Goal: Information Seeking & Learning: Learn about a topic

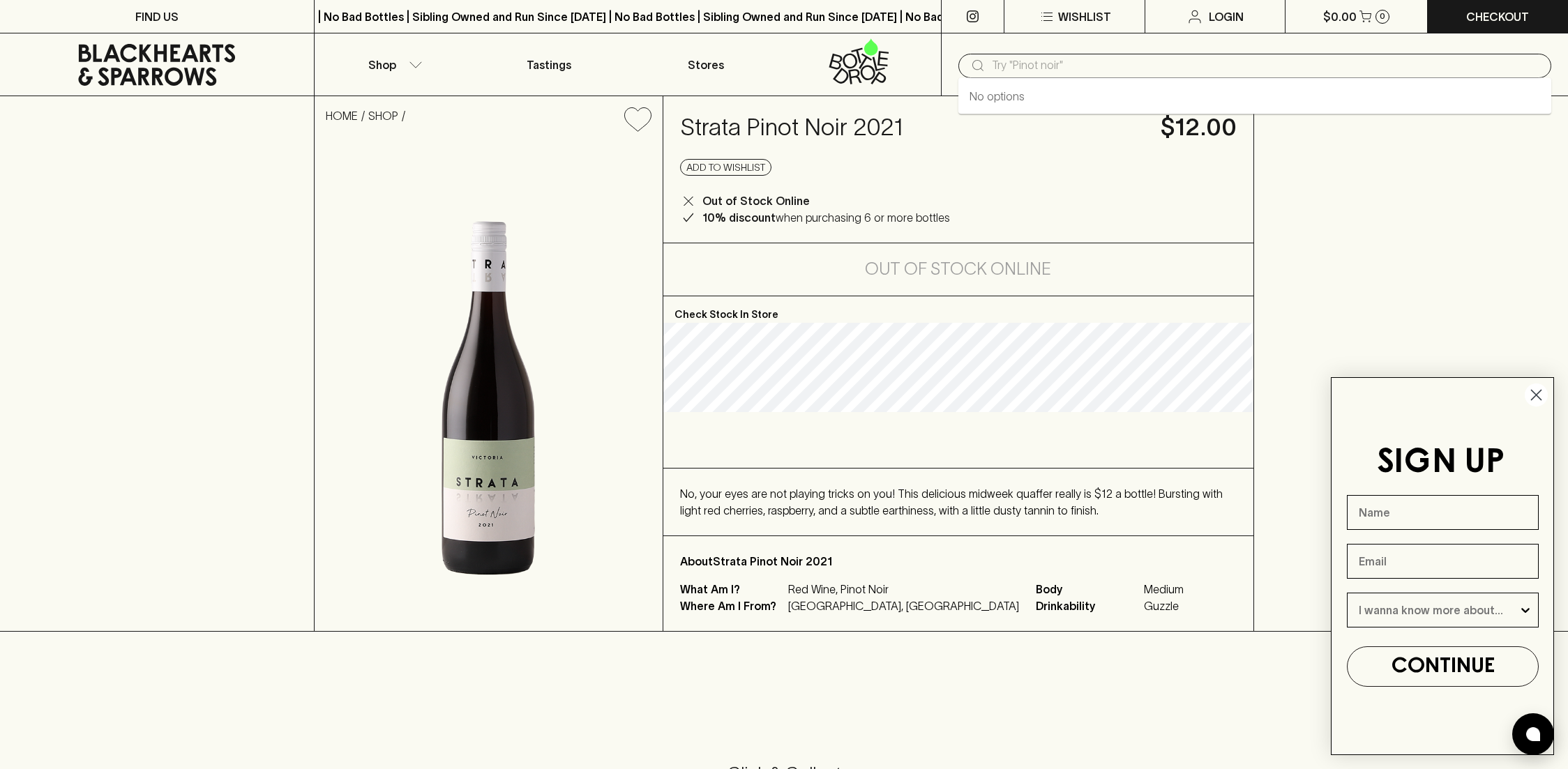
click at [1014, 58] on input "text" at bounding box center [1265, 65] width 548 height 22
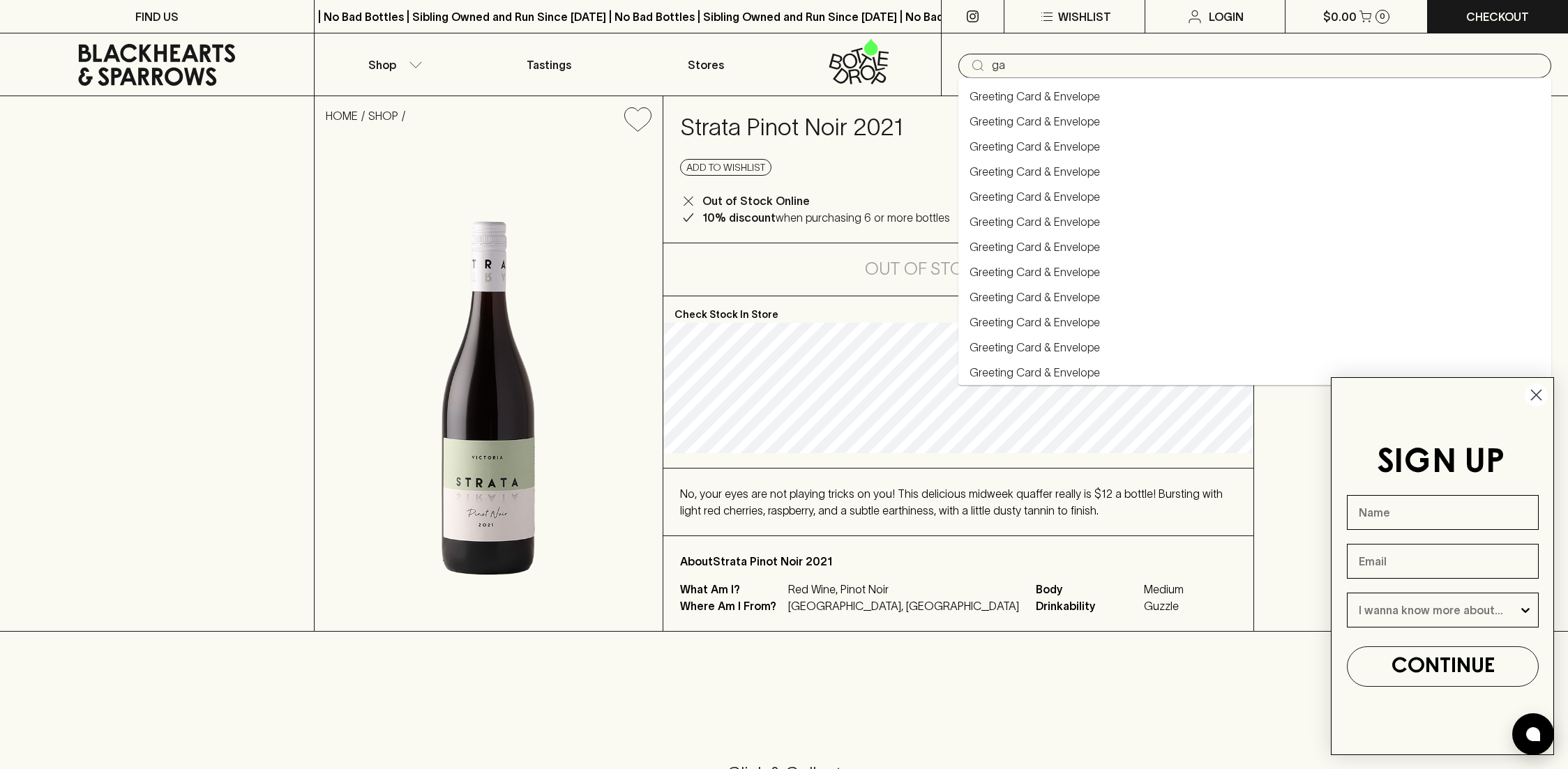
type input "g"
type input "pinot"
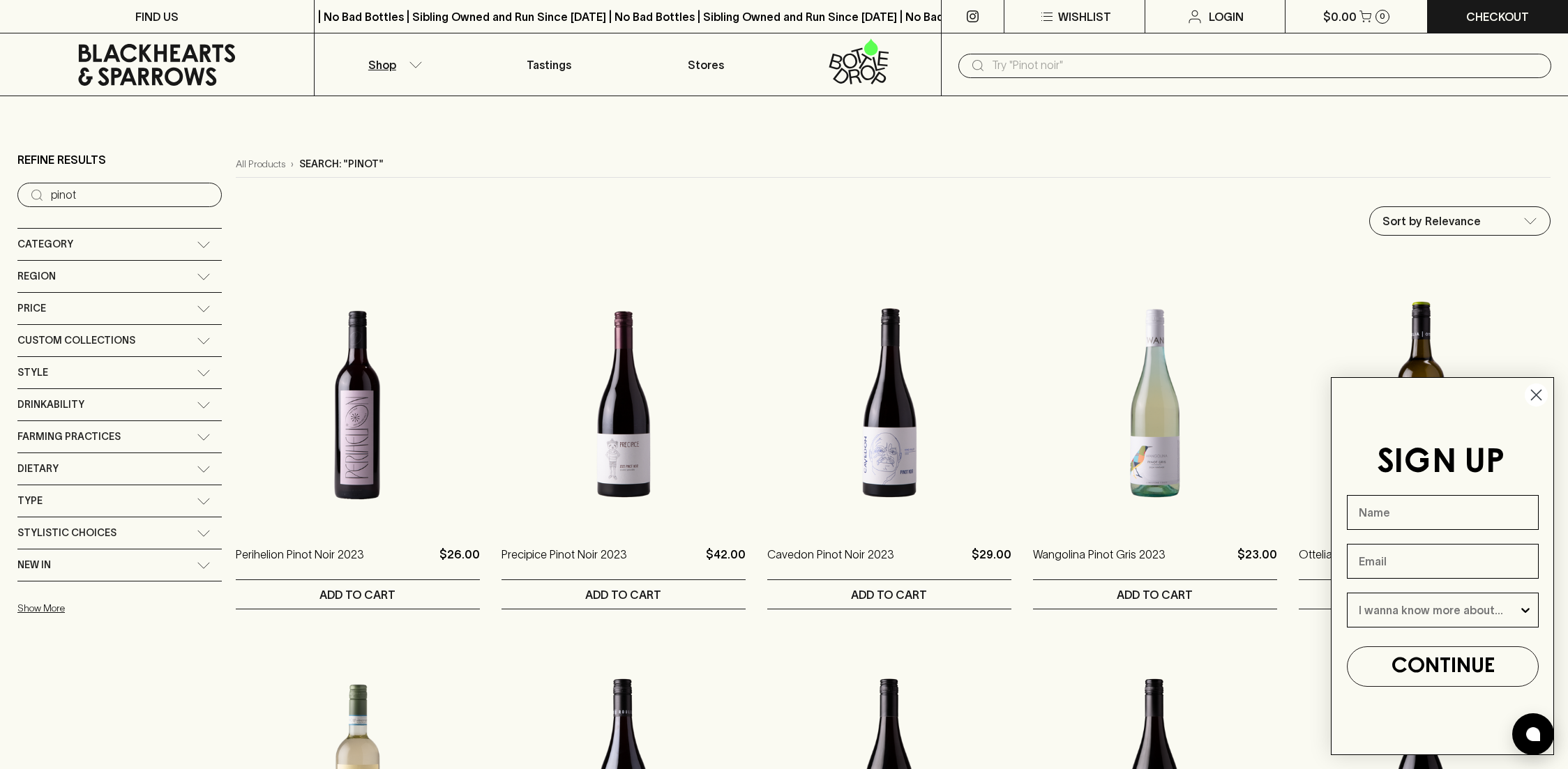
click at [120, 194] on input "pinot" at bounding box center [130, 195] width 160 height 22
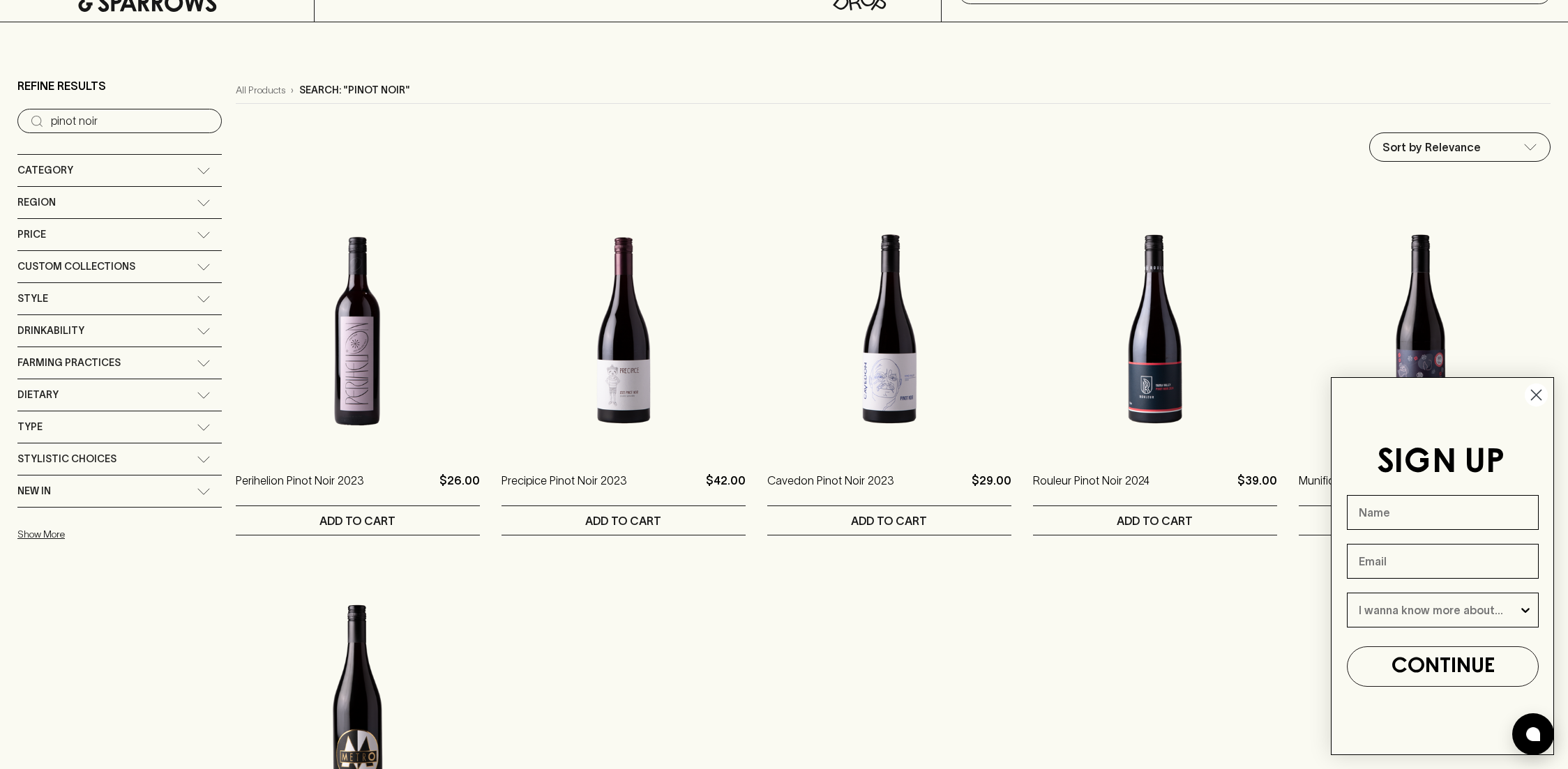
scroll to position [62, 0]
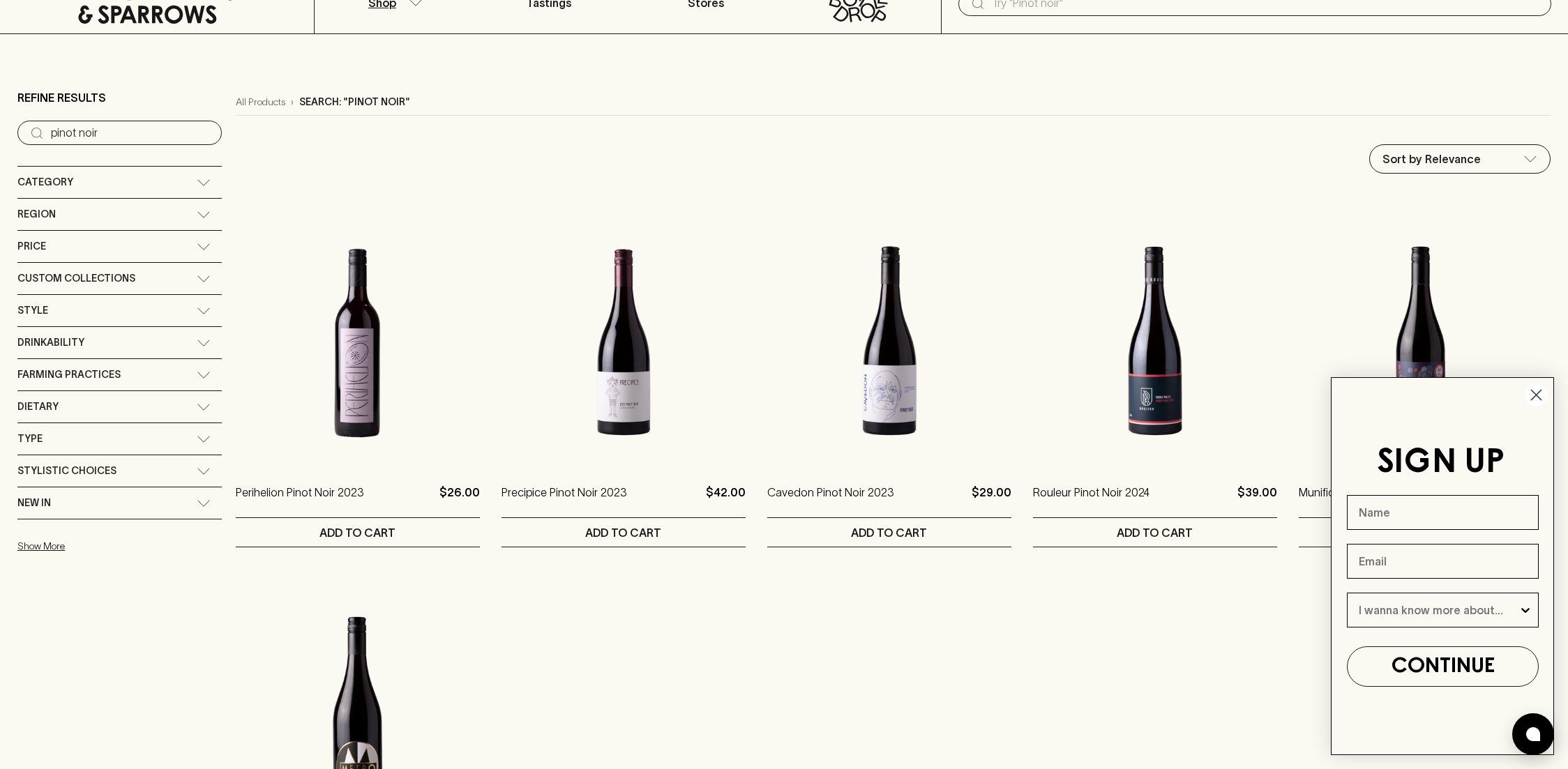
type input "pinot noir"
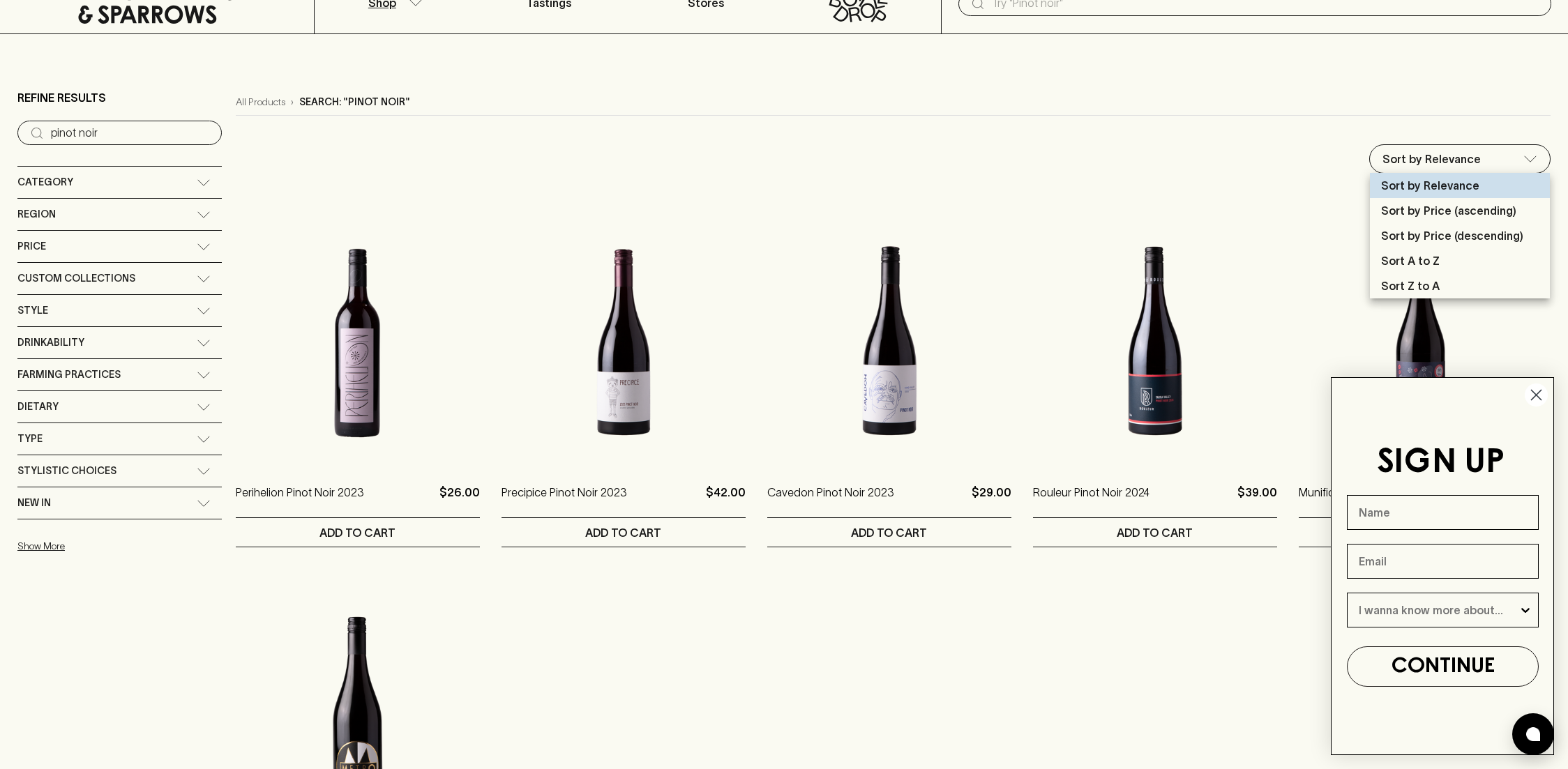
click at [1412, 214] on p "Sort by Price (ascending)" at bounding box center [1449, 209] width 135 height 16
type input "price:asc"
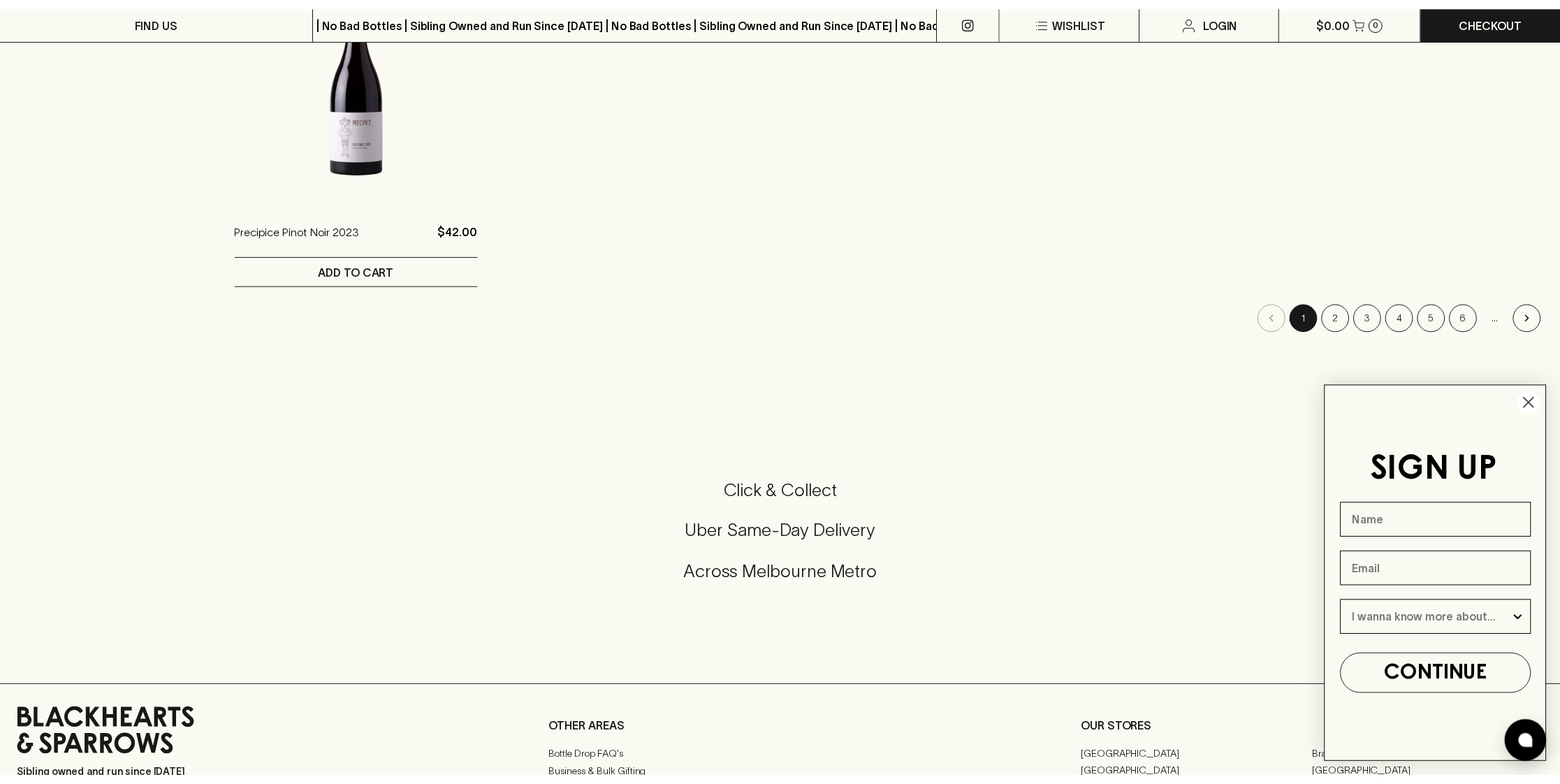
scroll to position [726, 0]
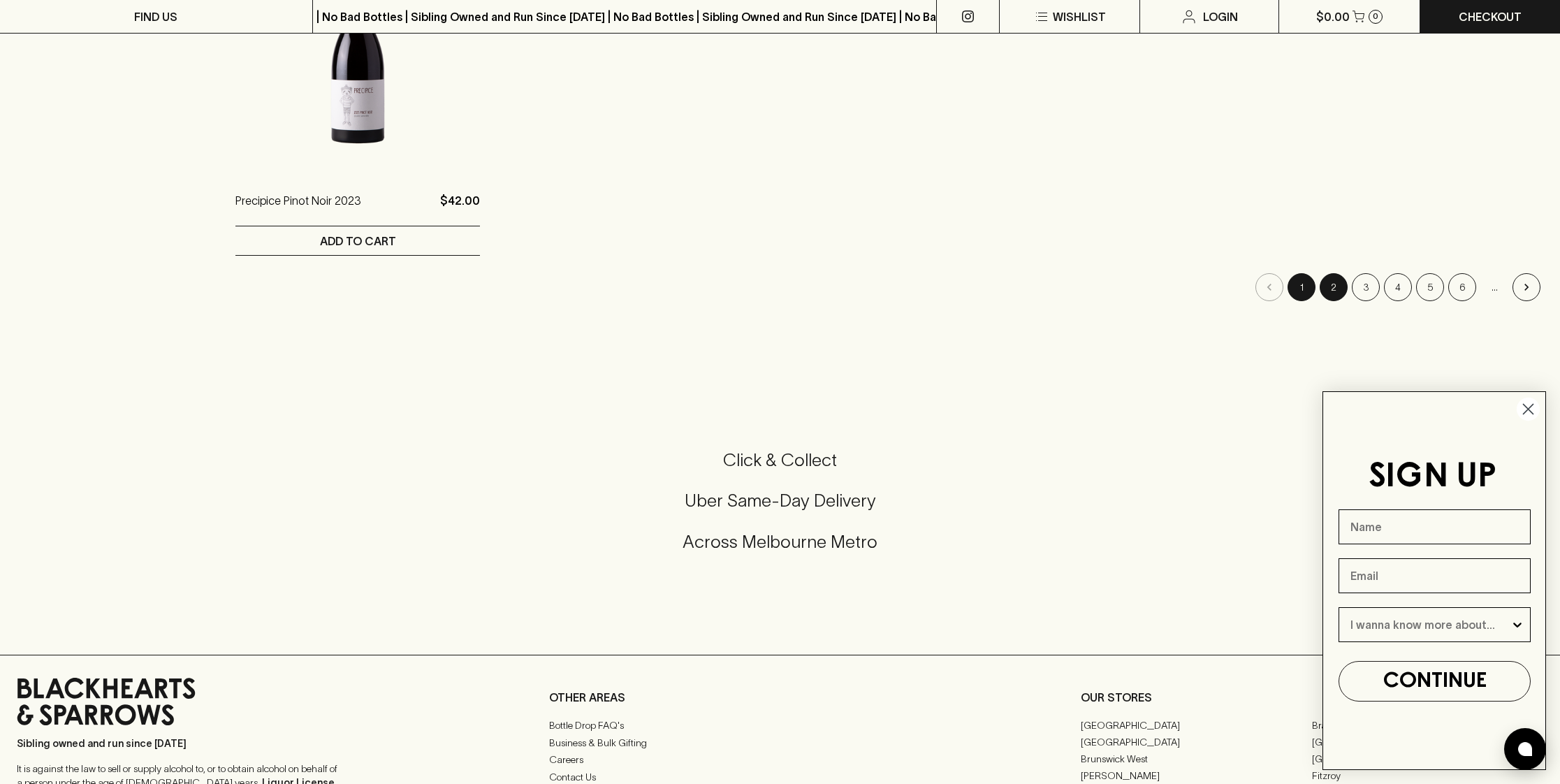
click at [1335, 285] on button "2" at bounding box center [1334, 287] width 28 height 28
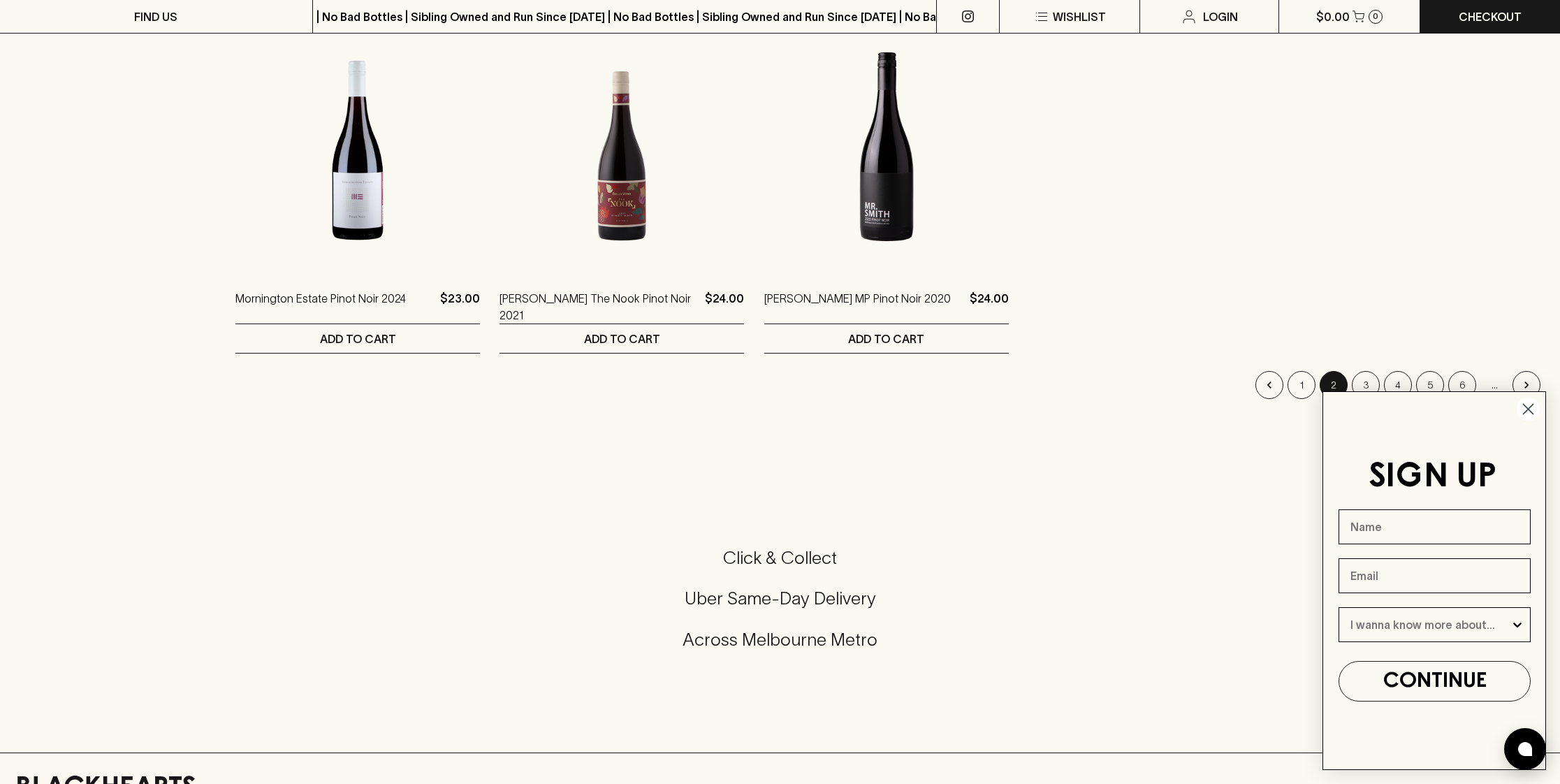
scroll to position [716, 0]
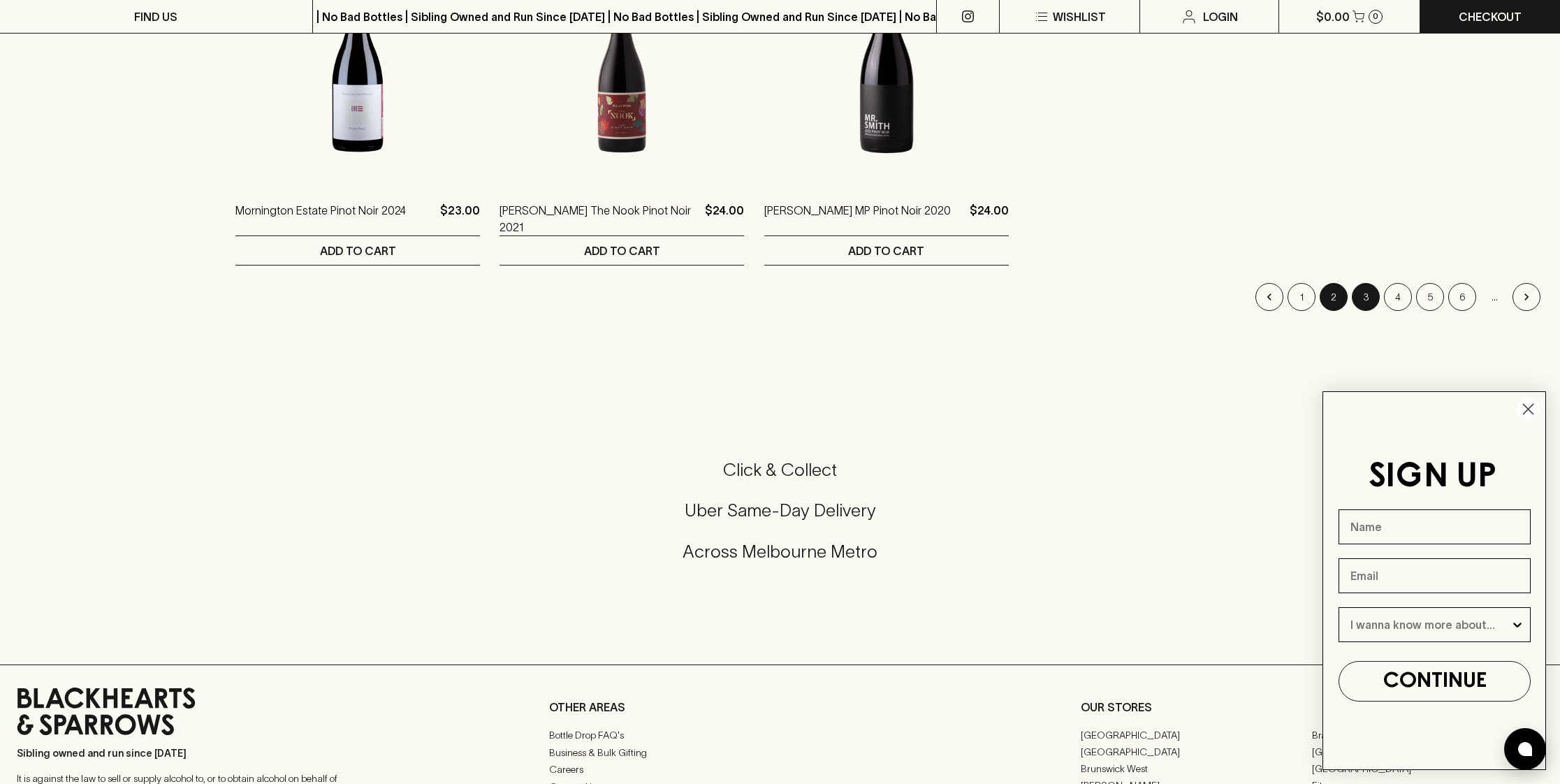
click at [1361, 294] on button "3" at bounding box center [1366, 296] width 28 height 28
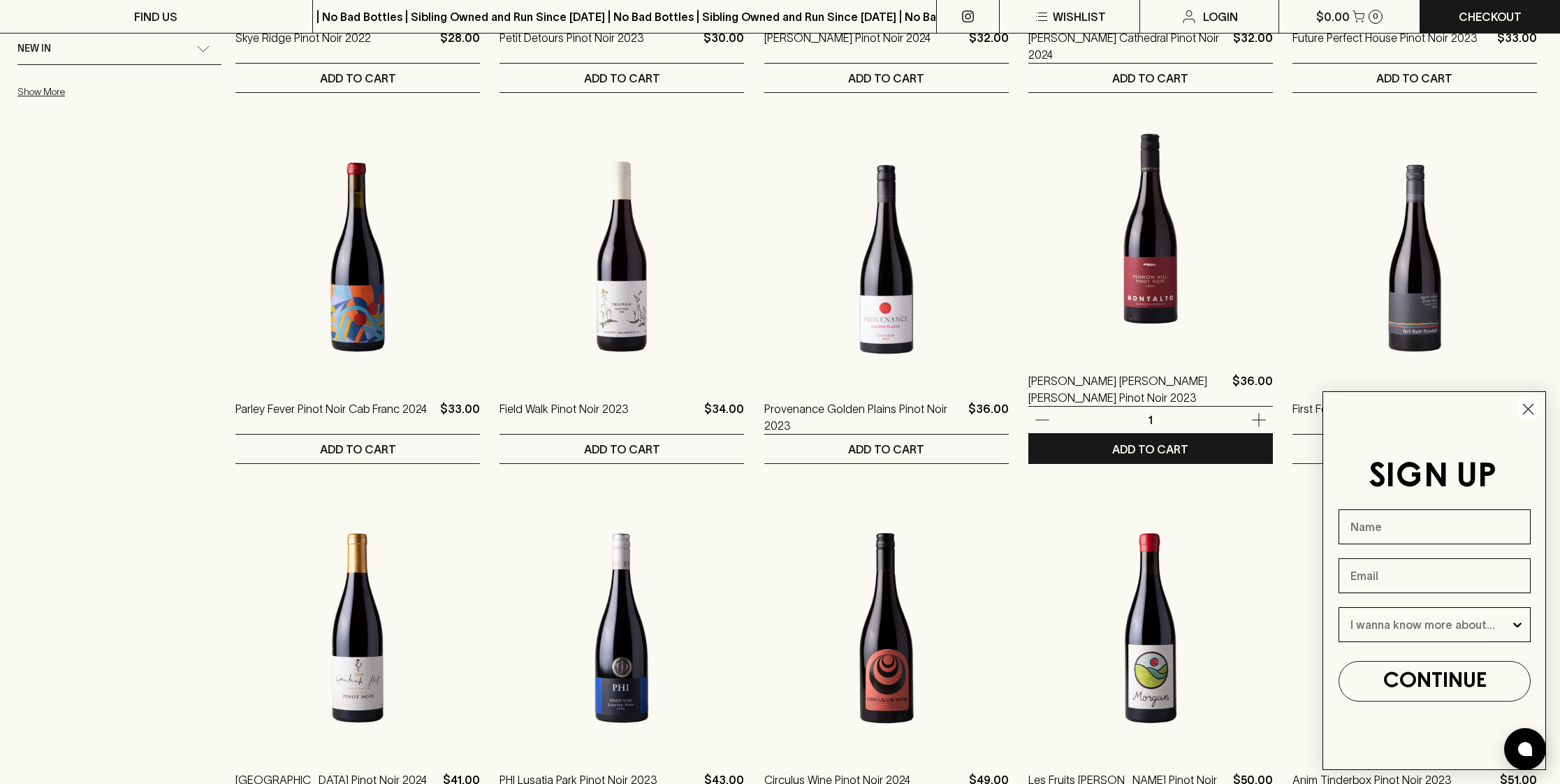
scroll to position [590, 0]
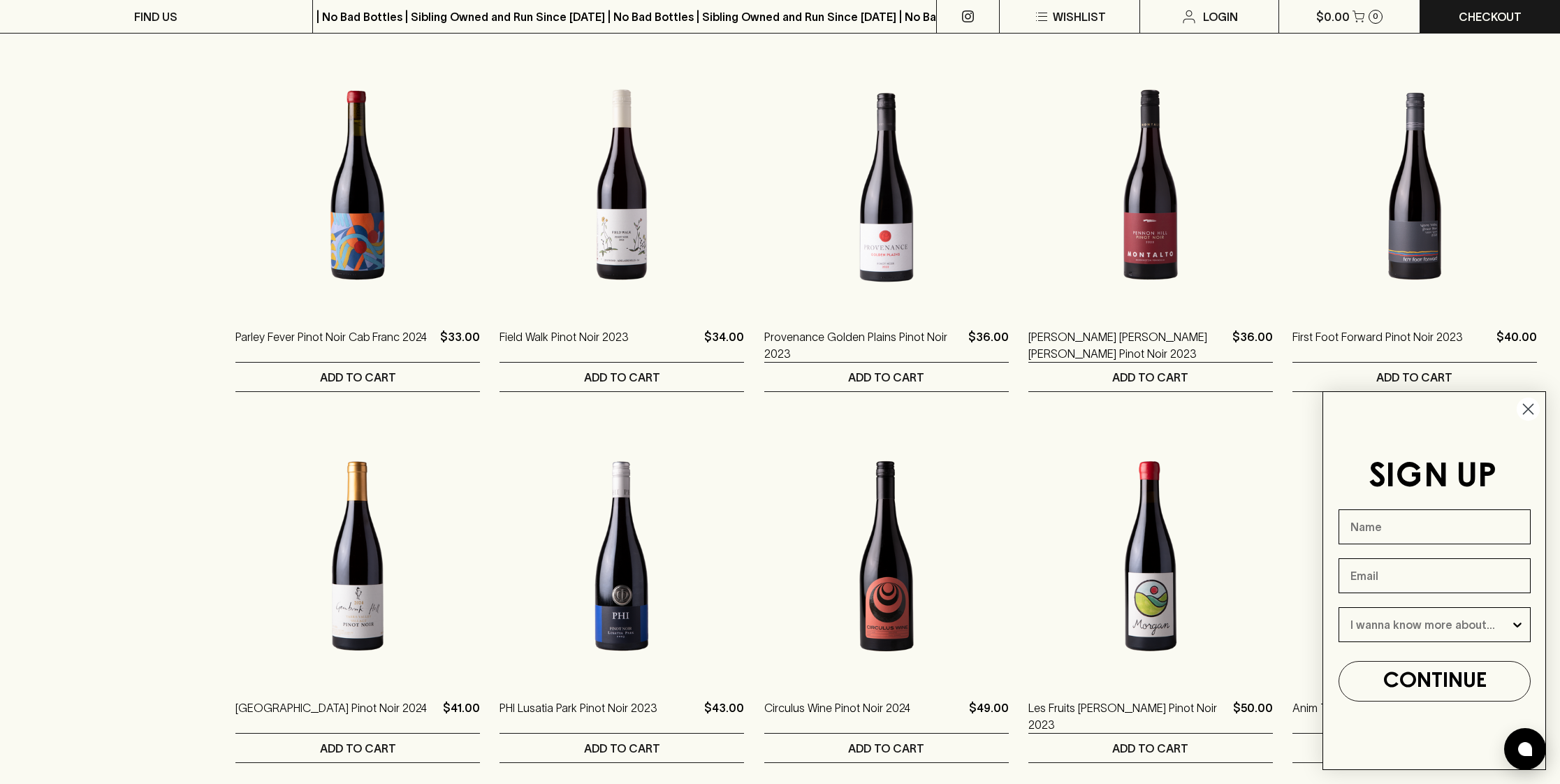
click at [1528, 409] on icon "Close dialog" at bounding box center [1529, 409] width 10 height 10
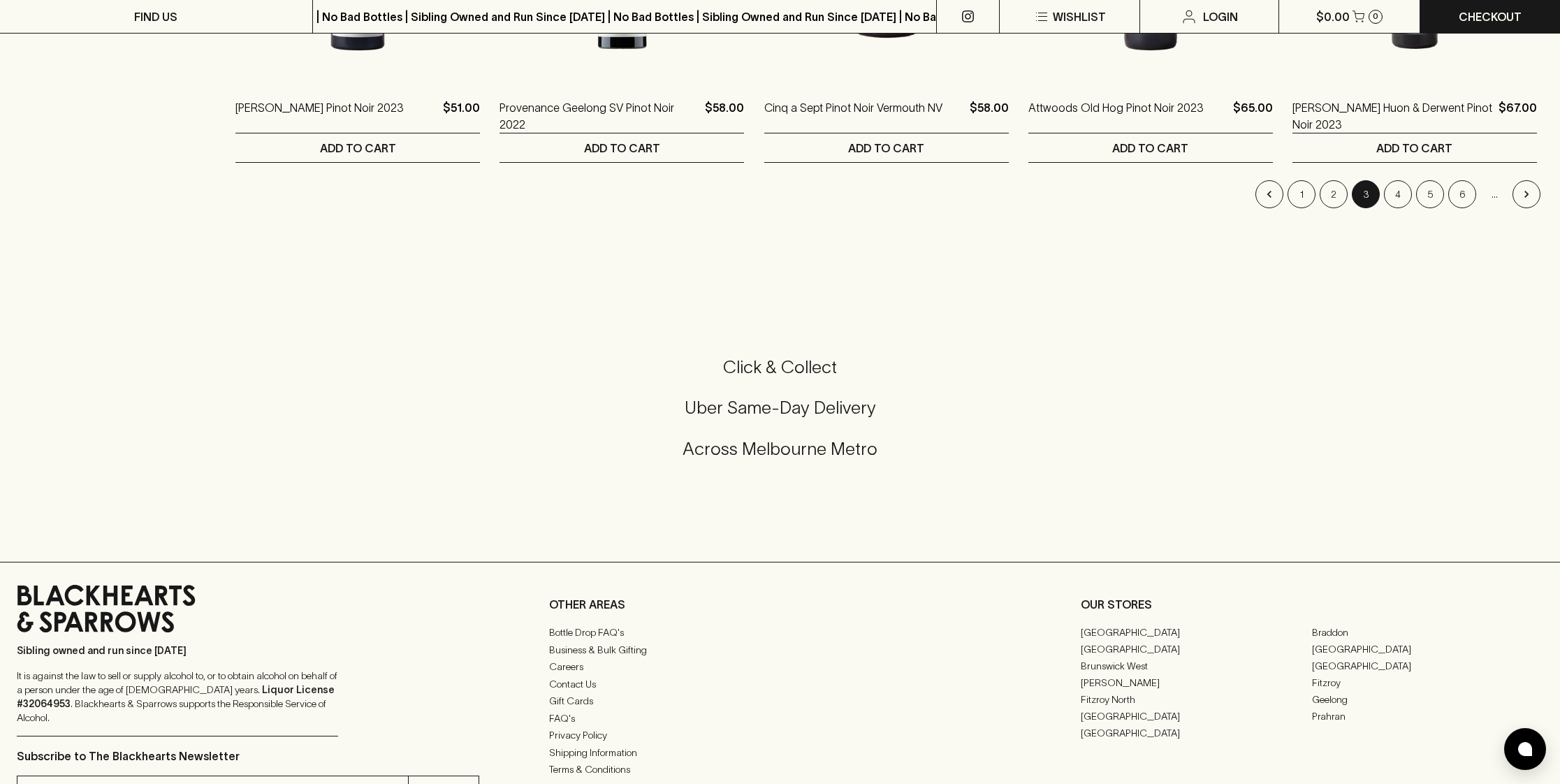
scroll to position [1540, 0]
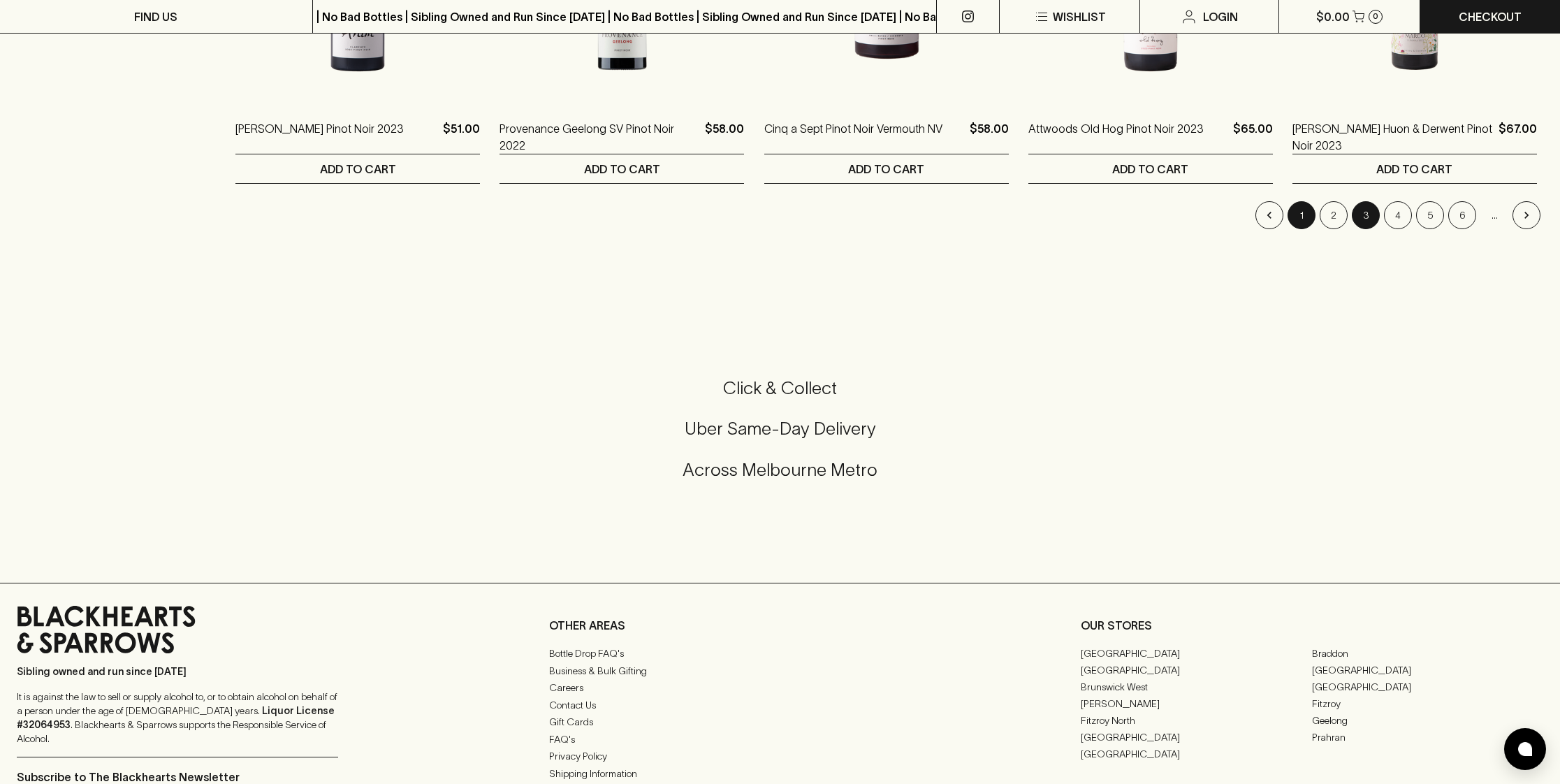
click at [1301, 213] on button "1" at bounding box center [1301, 215] width 28 height 28
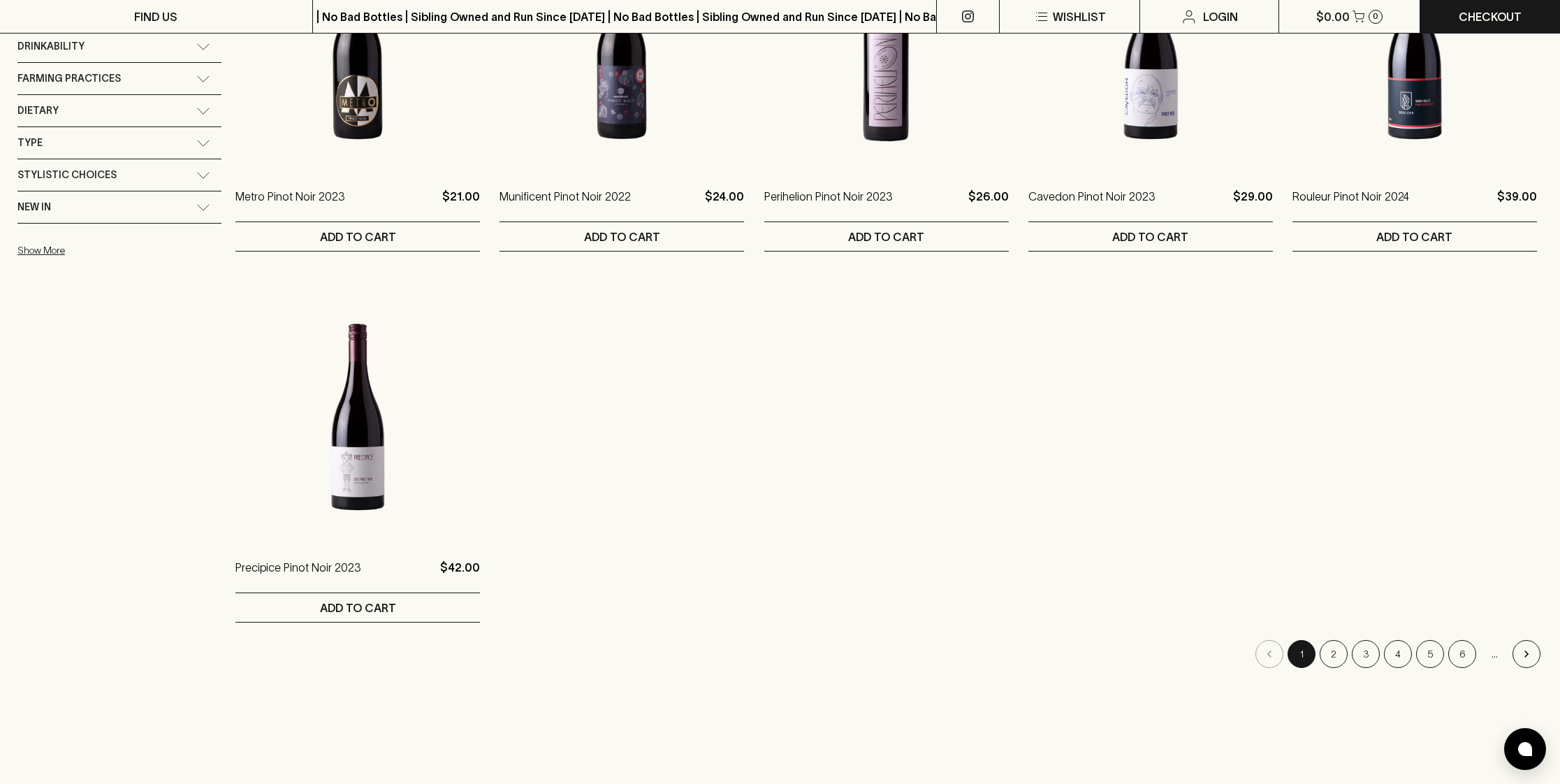
scroll to position [347, 0]
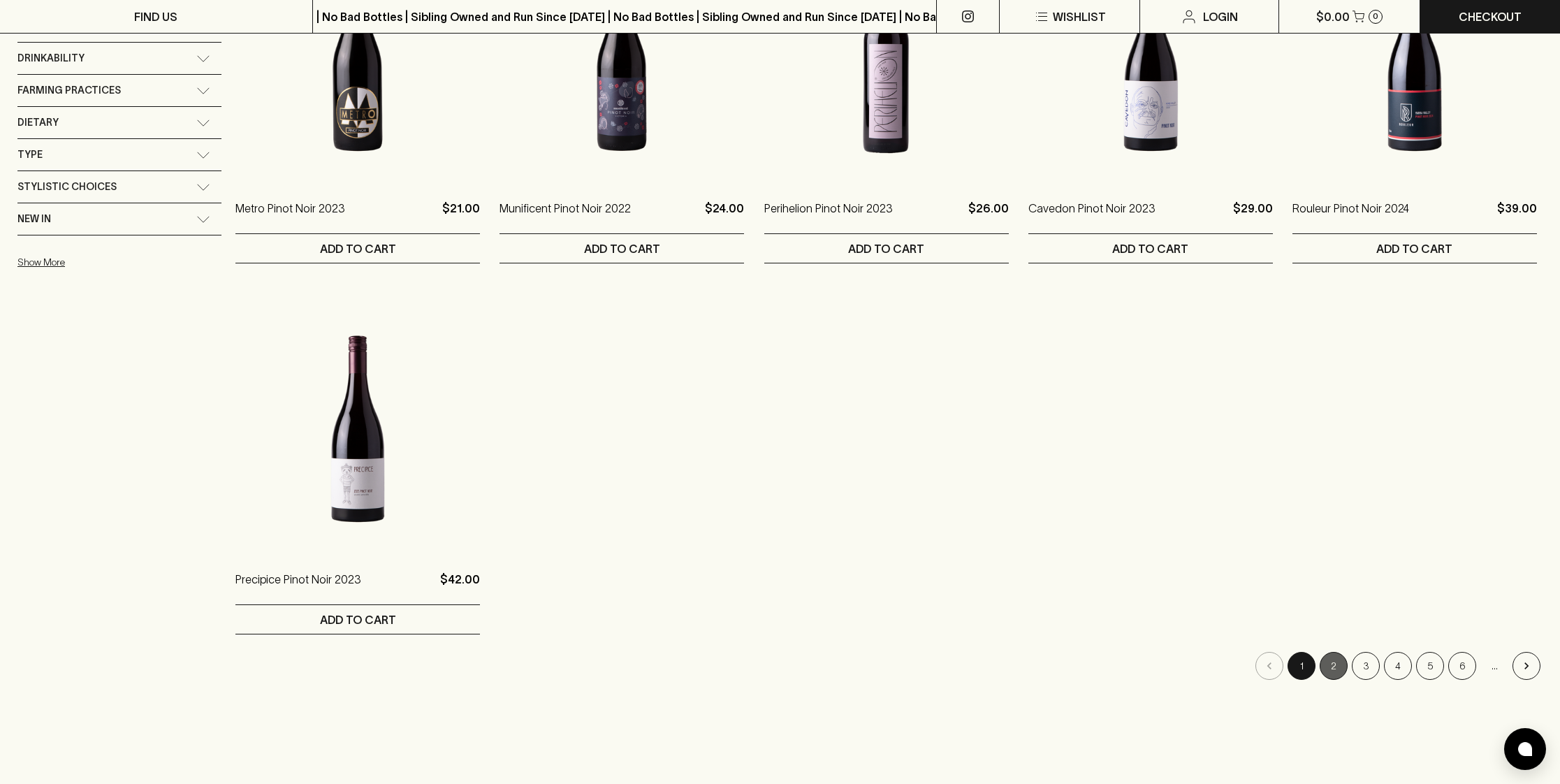
click at [1330, 665] on button "2" at bounding box center [1334, 665] width 28 height 28
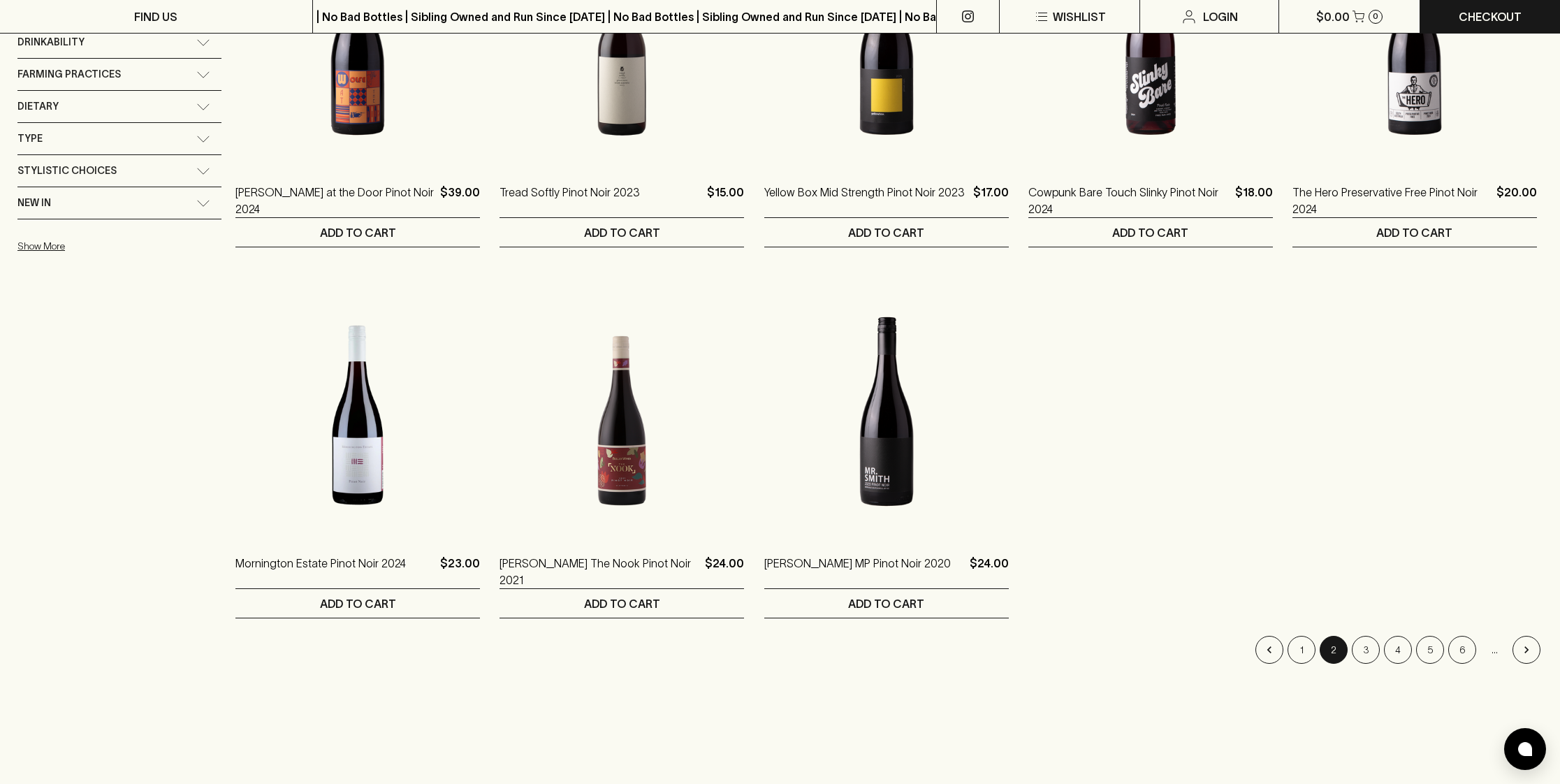
scroll to position [432, 0]
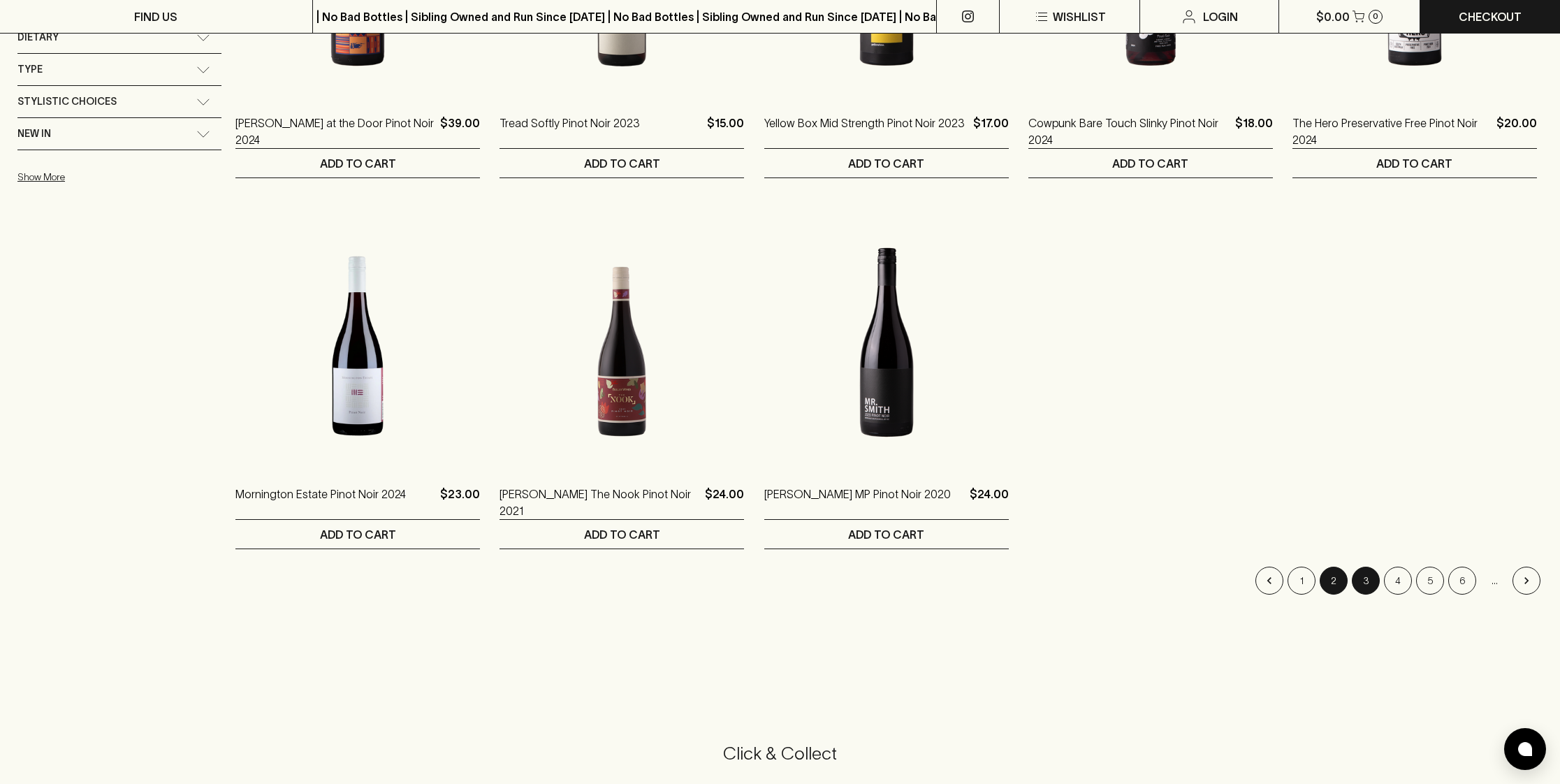
click at [1365, 578] on button "3" at bounding box center [1366, 580] width 28 height 28
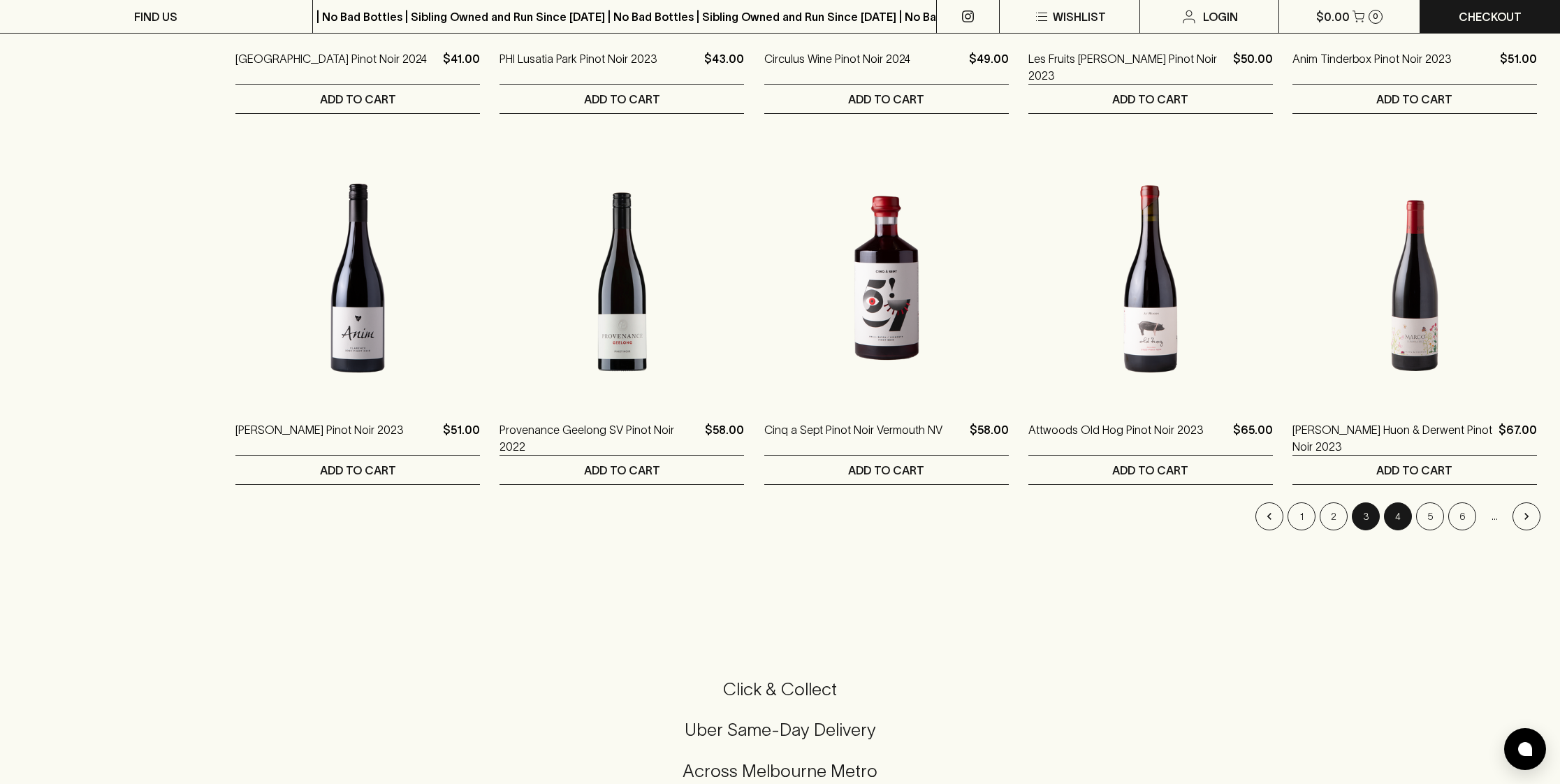
scroll to position [1239, 0]
click at [1398, 516] on button "4" at bounding box center [1398, 515] width 28 height 28
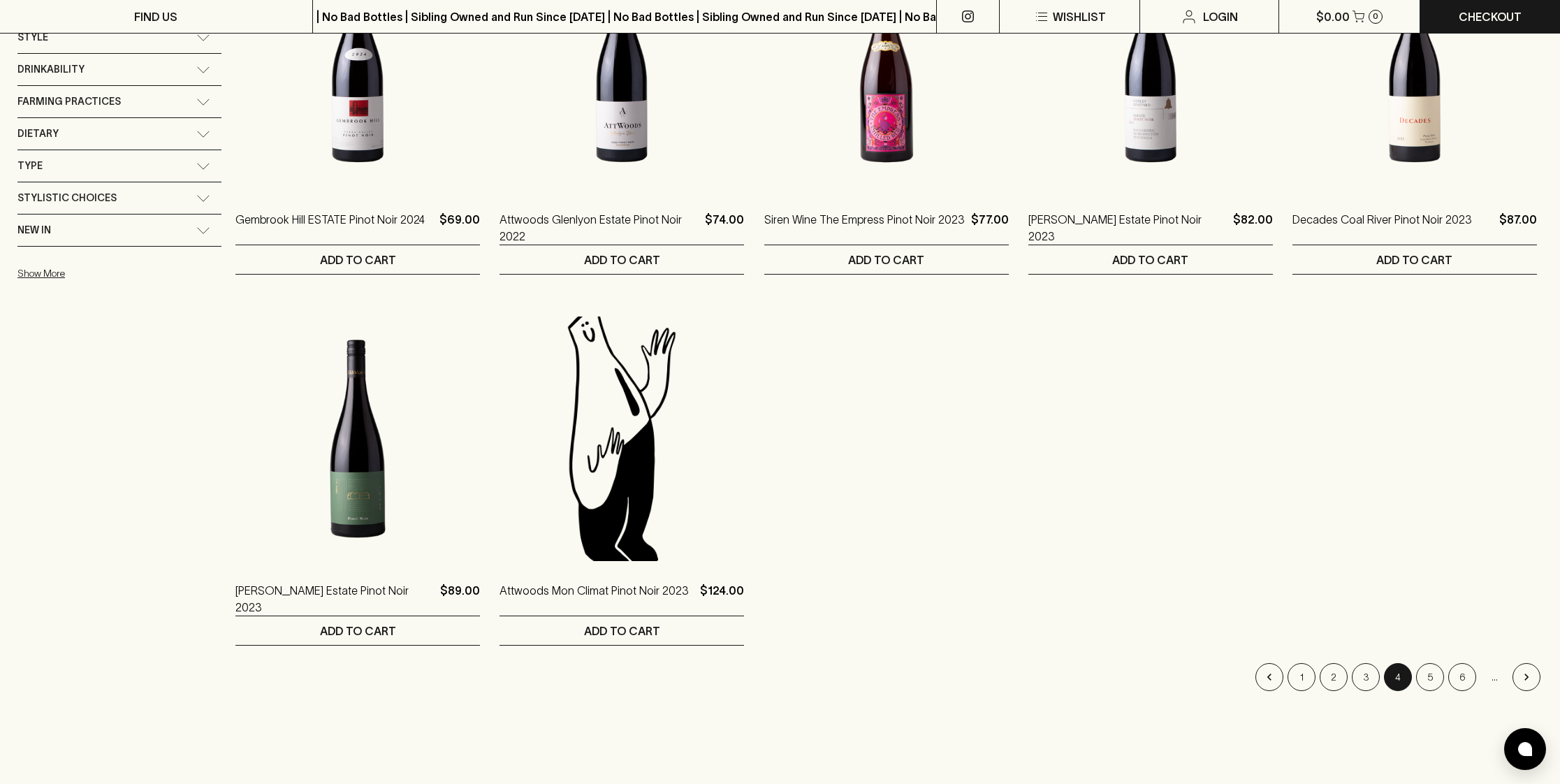
scroll to position [304, 0]
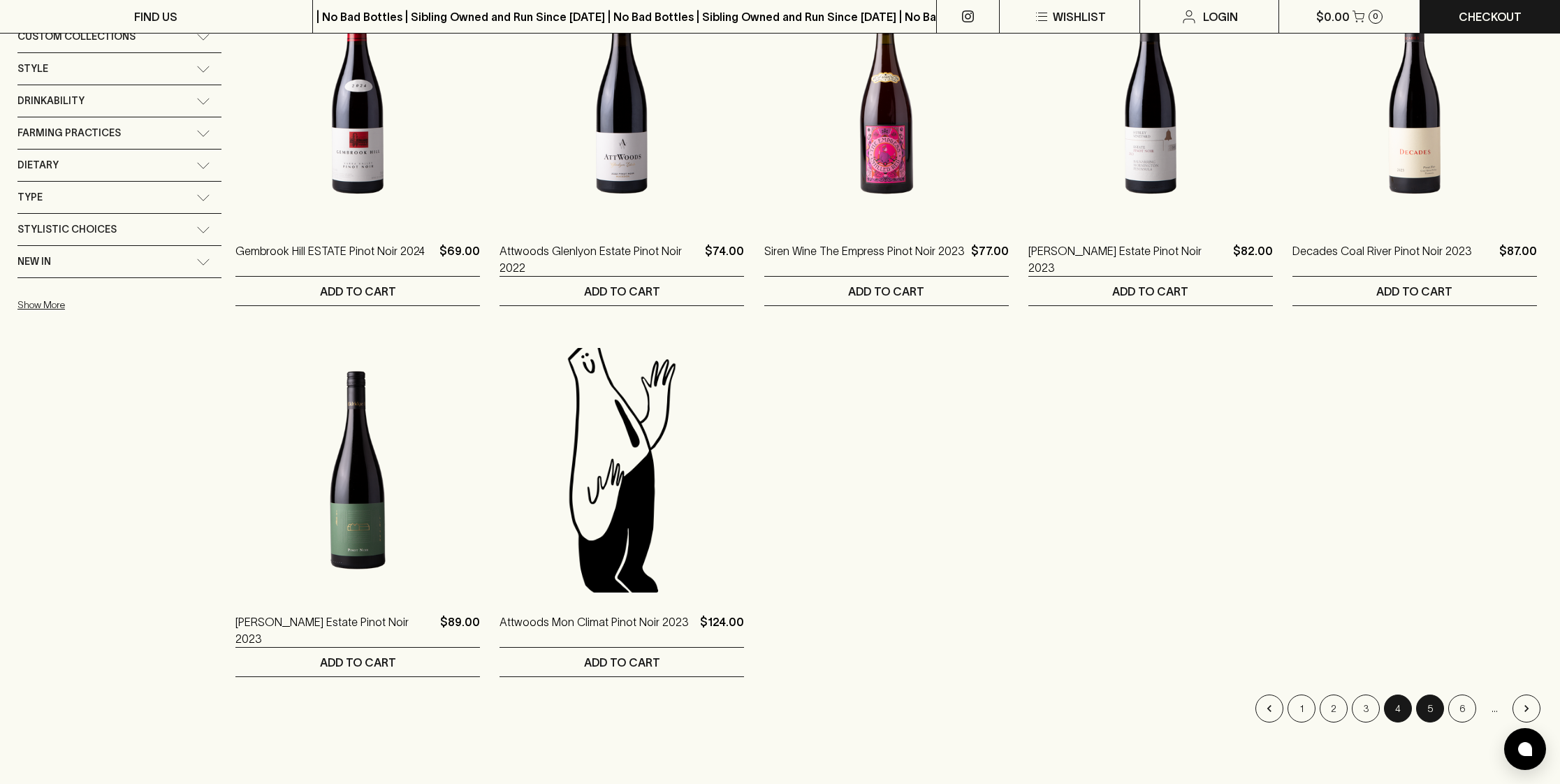
click at [1427, 712] on button "5" at bounding box center [1430, 708] width 28 height 28
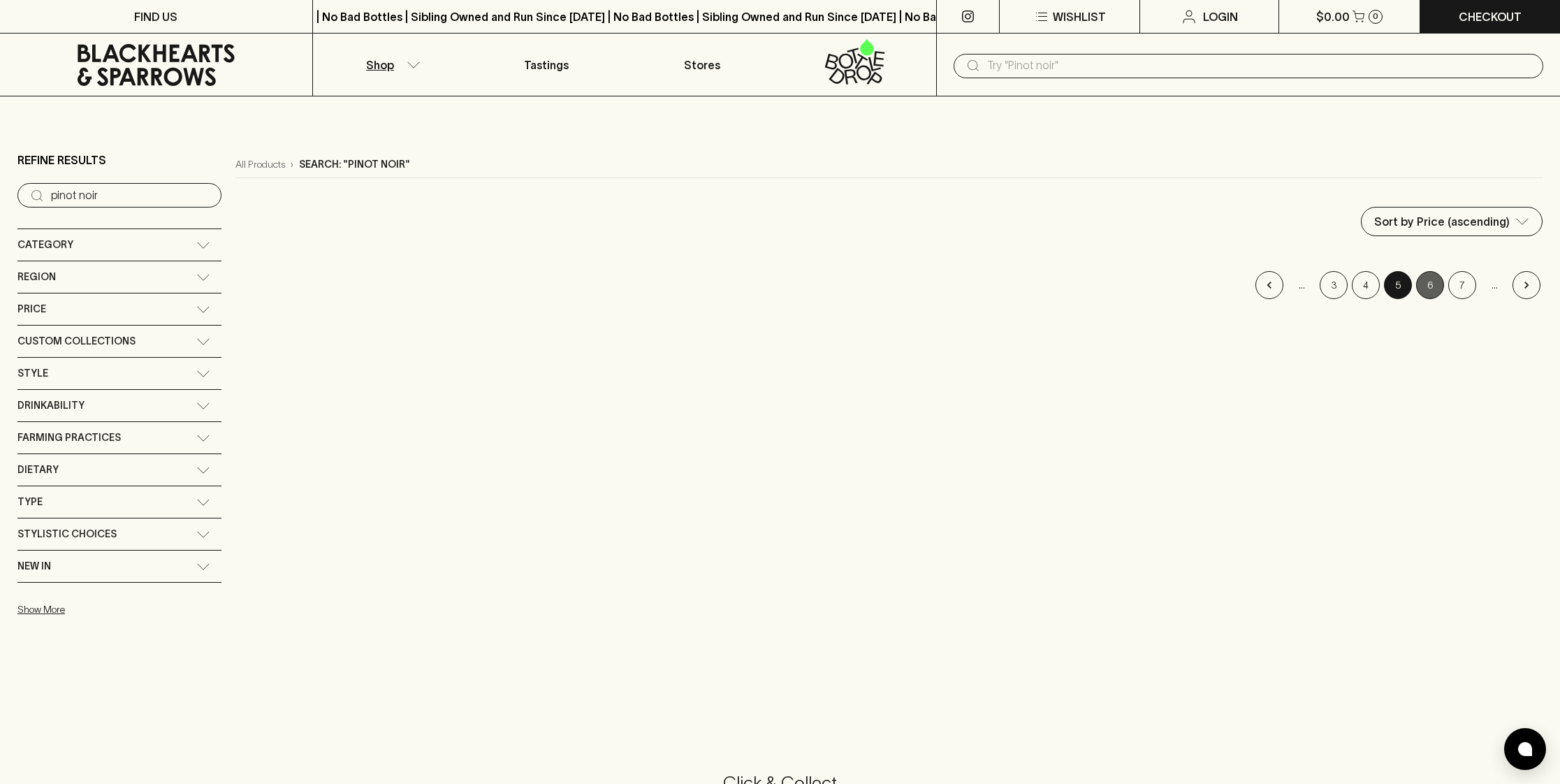
click at [1424, 281] on button "6" at bounding box center [1430, 285] width 28 height 28
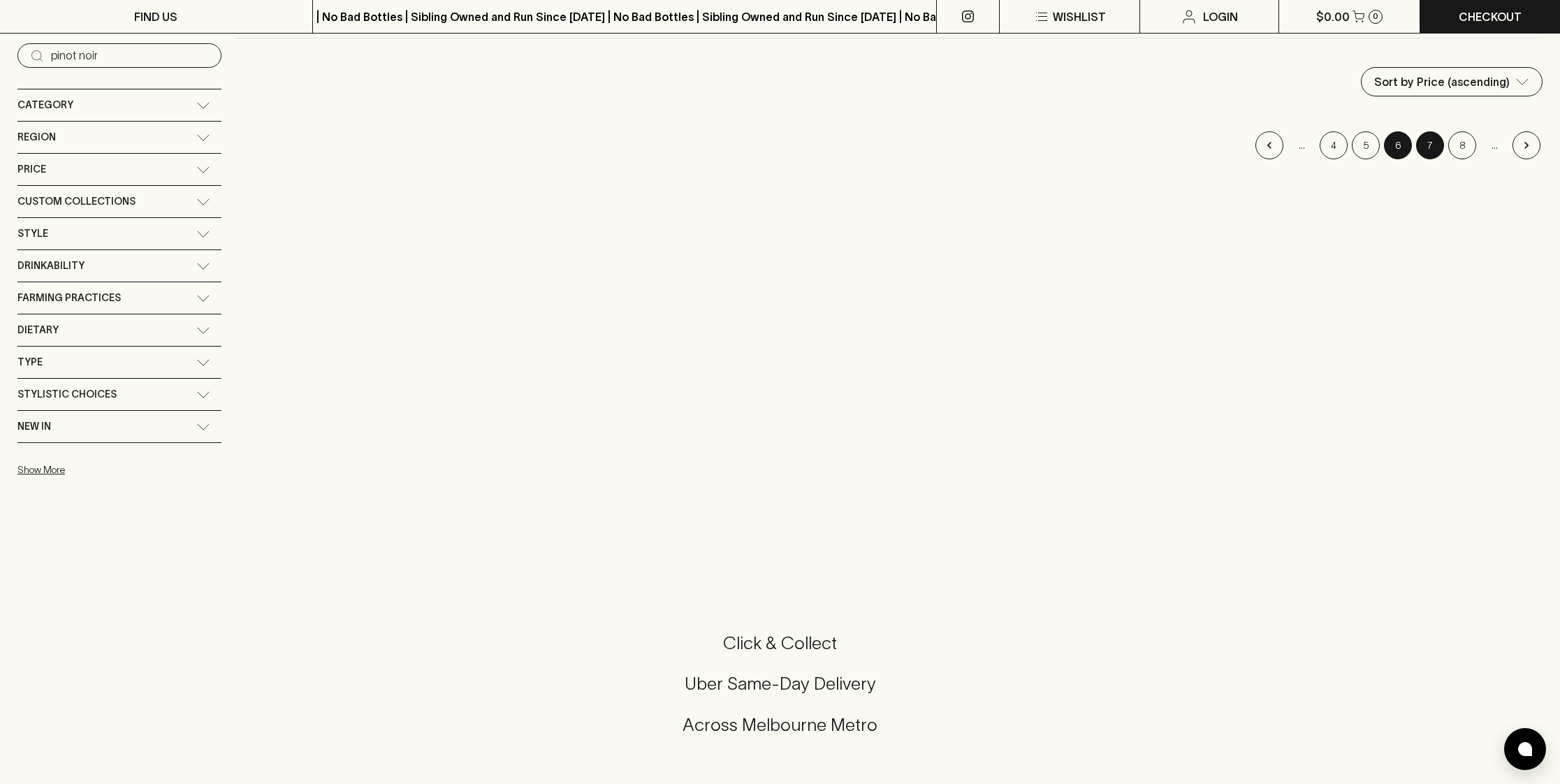
click at [1430, 150] on button "7" at bounding box center [1430, 145] width 28 height 28
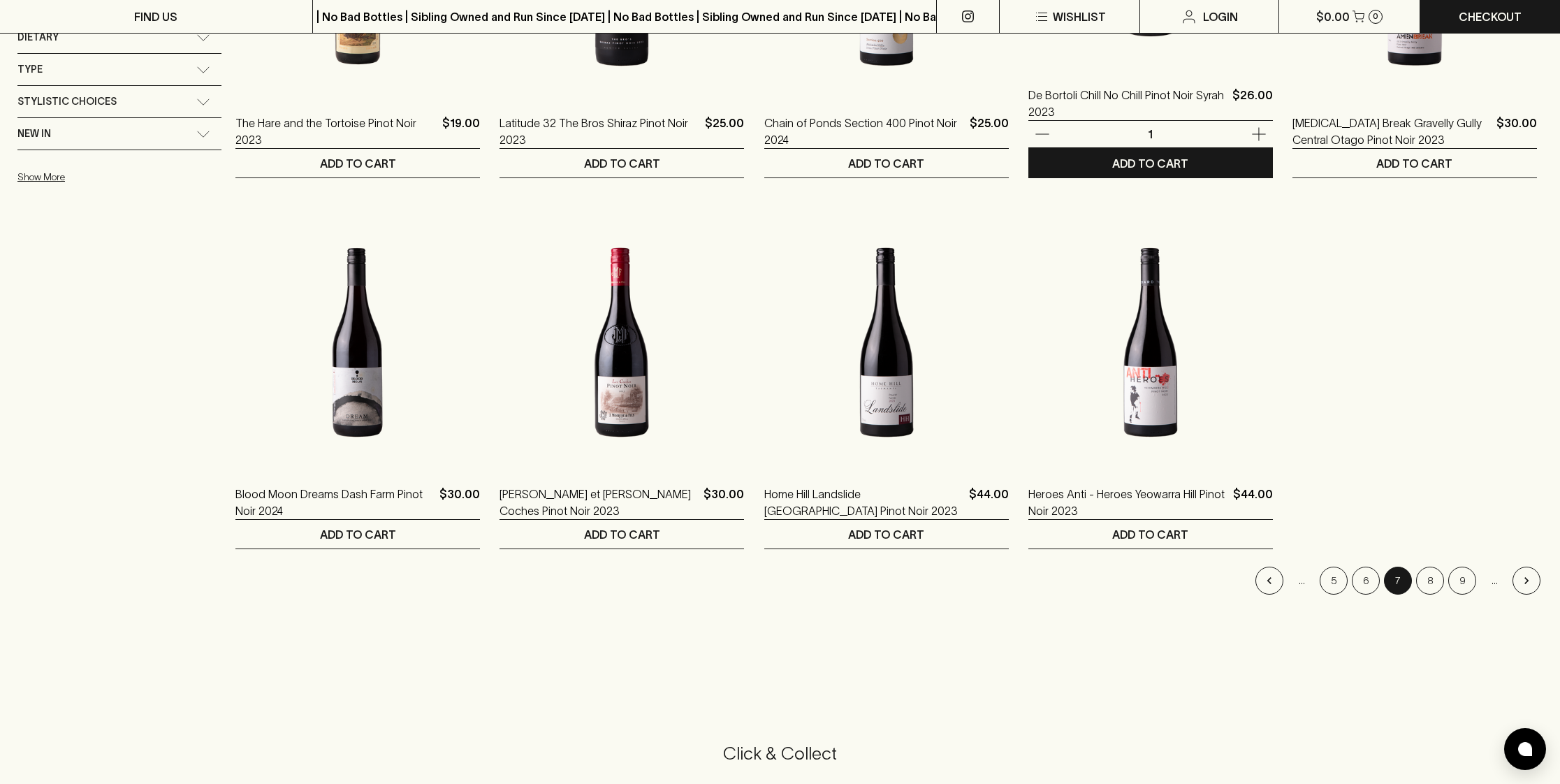
scroll to position [513, 0]
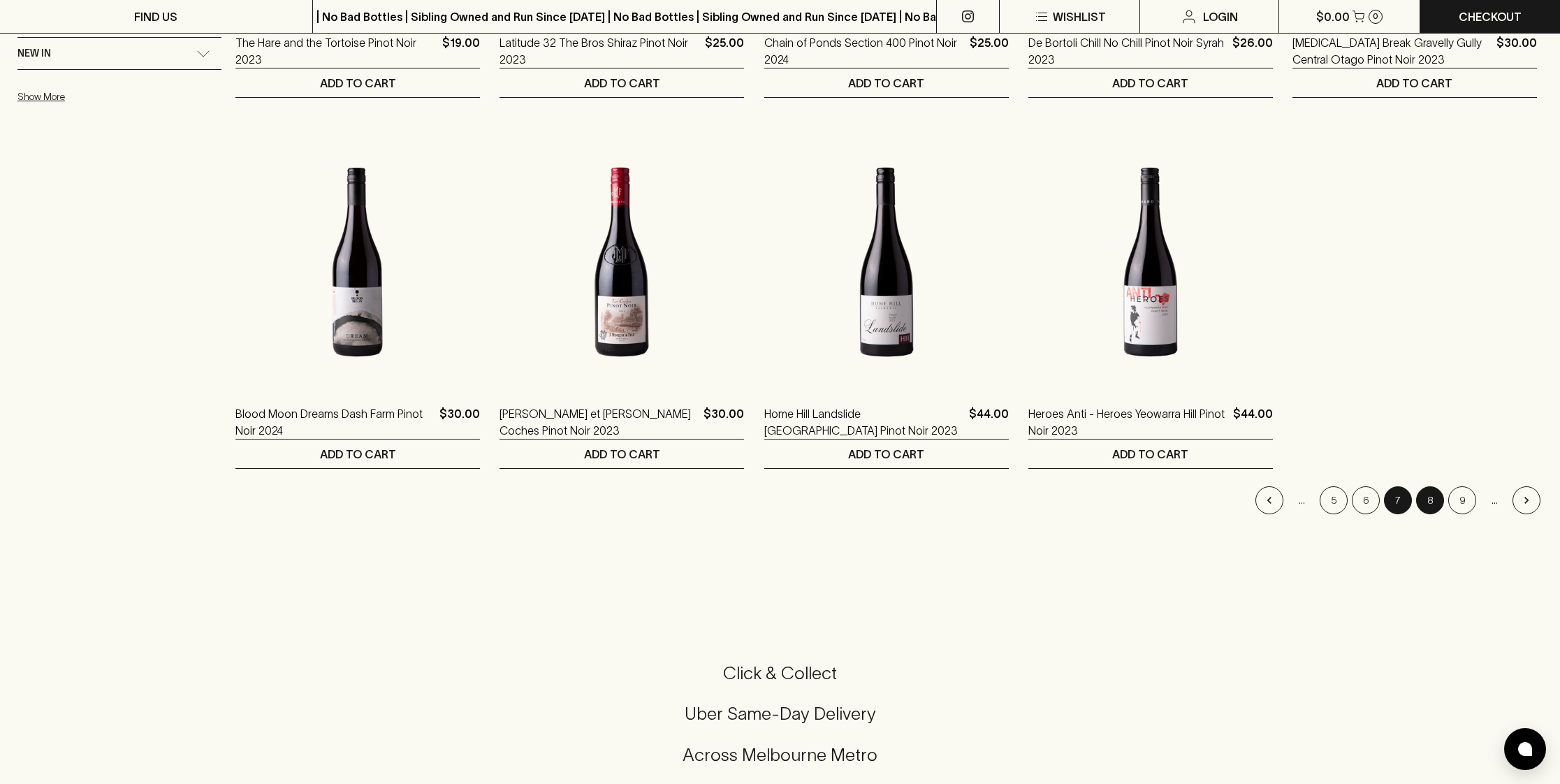
click at [1433, 499] on button "8" at bounding box center [1430, 499] width 28 height 28
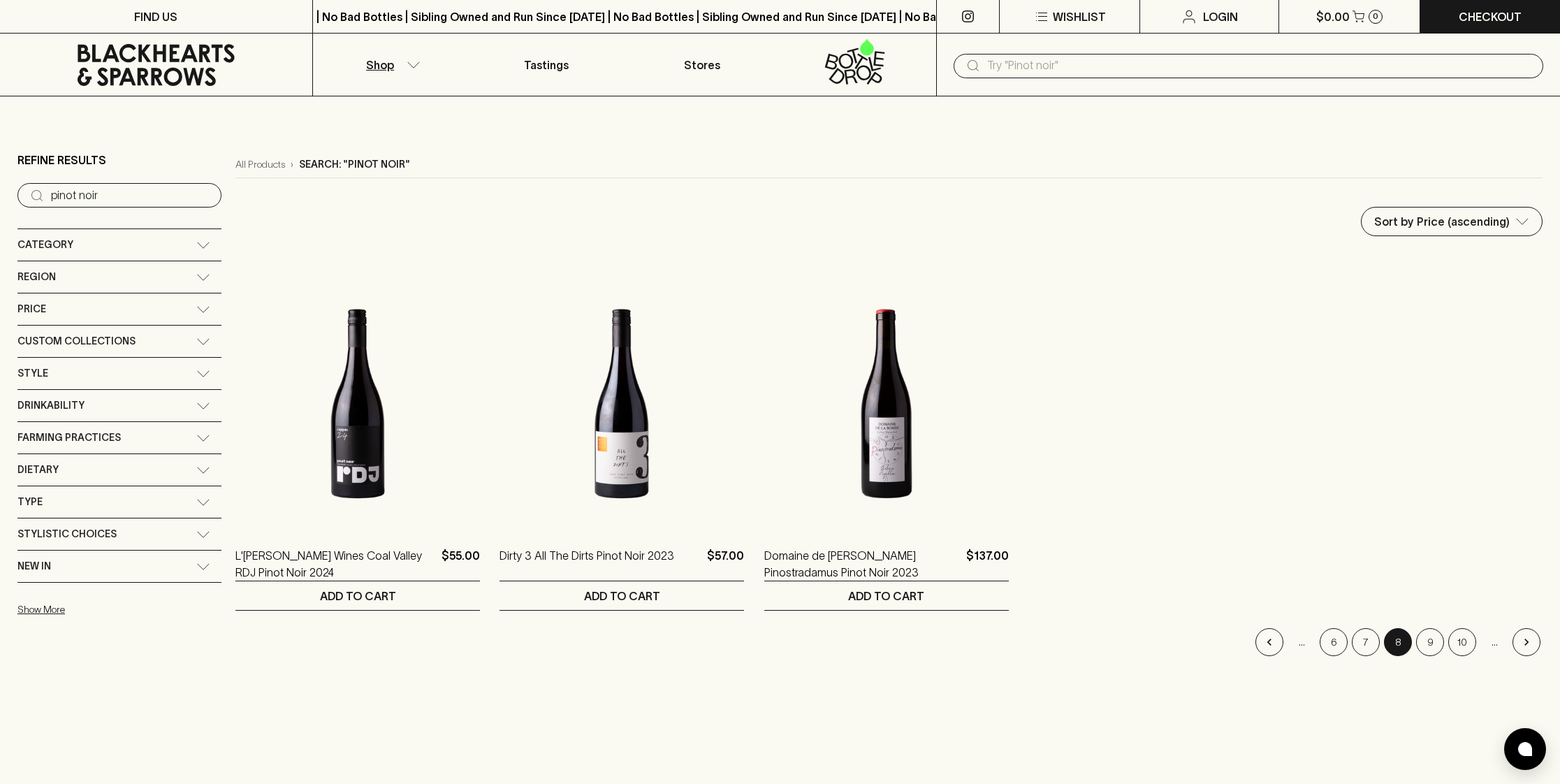
click at [1054, 66] on input "text" at bounding box center [1260, 65] width 545 height 22
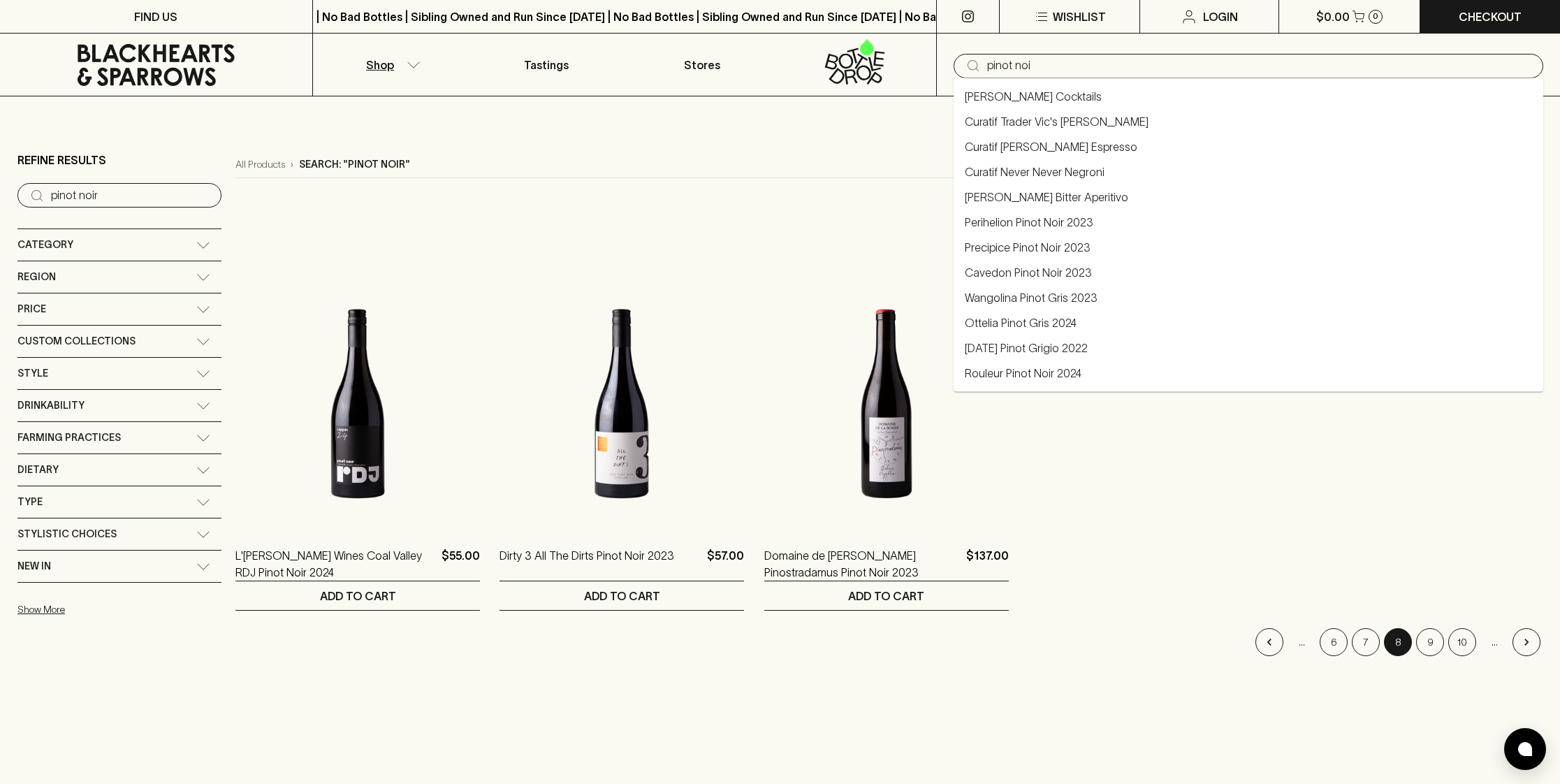
type input "pinot noir"
click at [1003, 169] on link "Curatif Never Never Negroni" at bounding box center [1035, 171] width 140 height 17
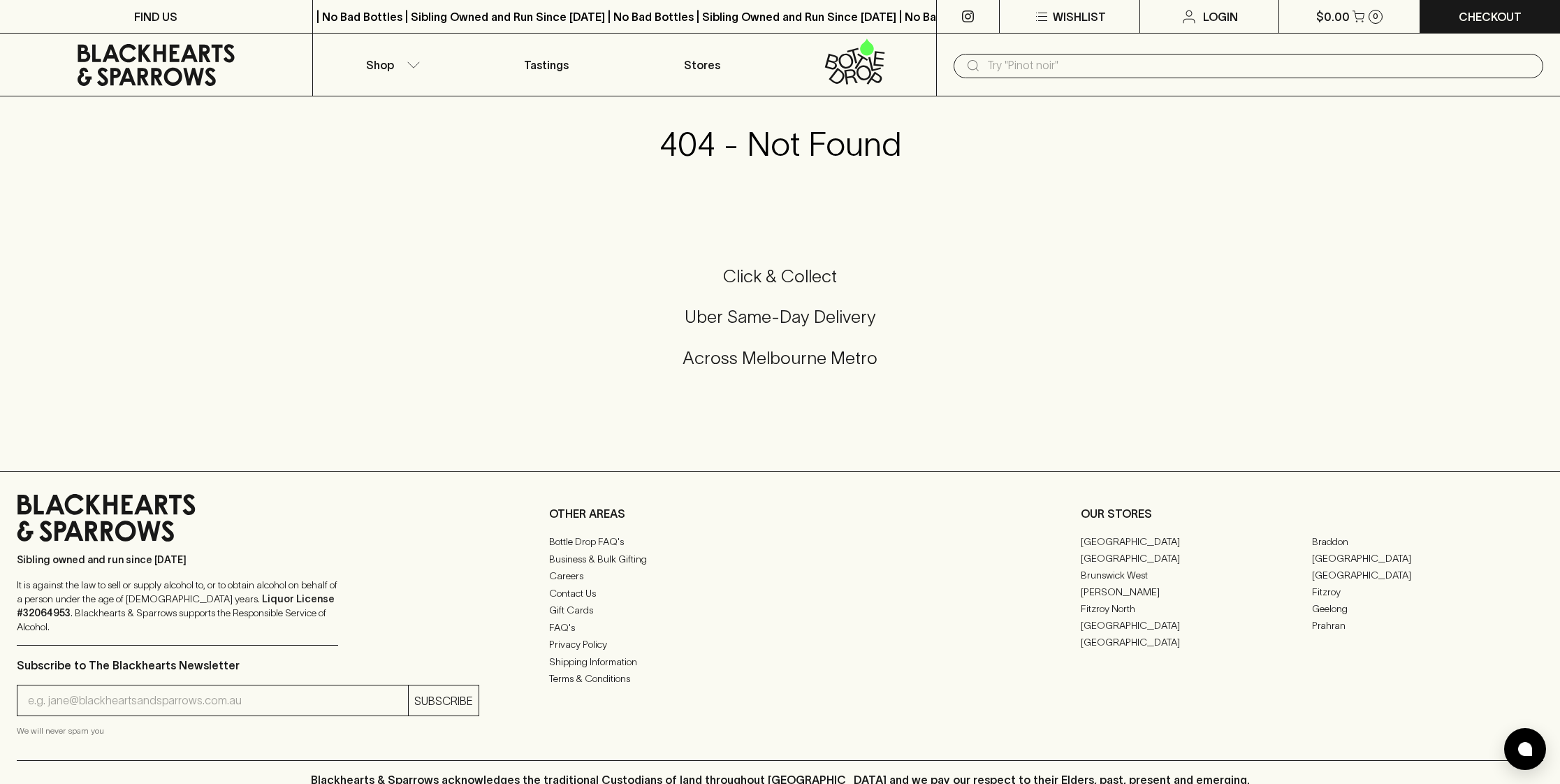
click at [509, 173] on div "FIND US | No Bad Bottles | Sibling Owned and Run Since [DATE] | No Bad Bottles …" at bounding box center [780, 515] width 1560 height 1030
